Goal: Transaction & Acquisition: Purchase product/service

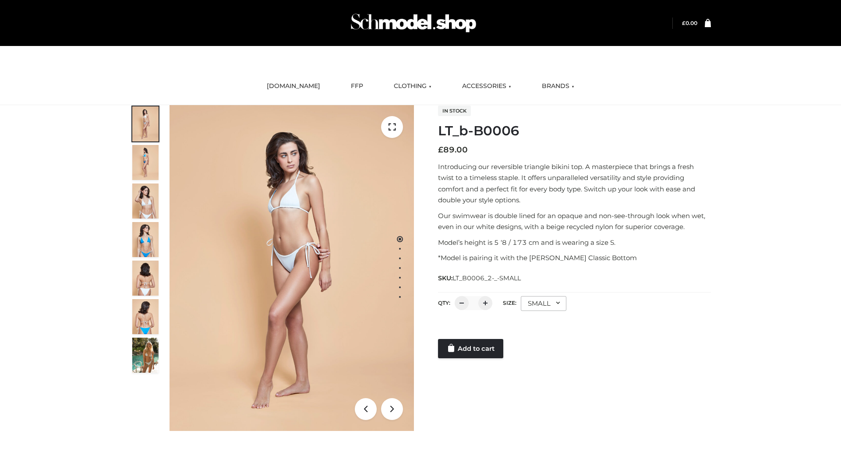
click at [471, 349] on link "Add to cart" at bounding box center [470, 348] width 65 height 19
